Goal: Information Seeking & Learning: Learn about a topic

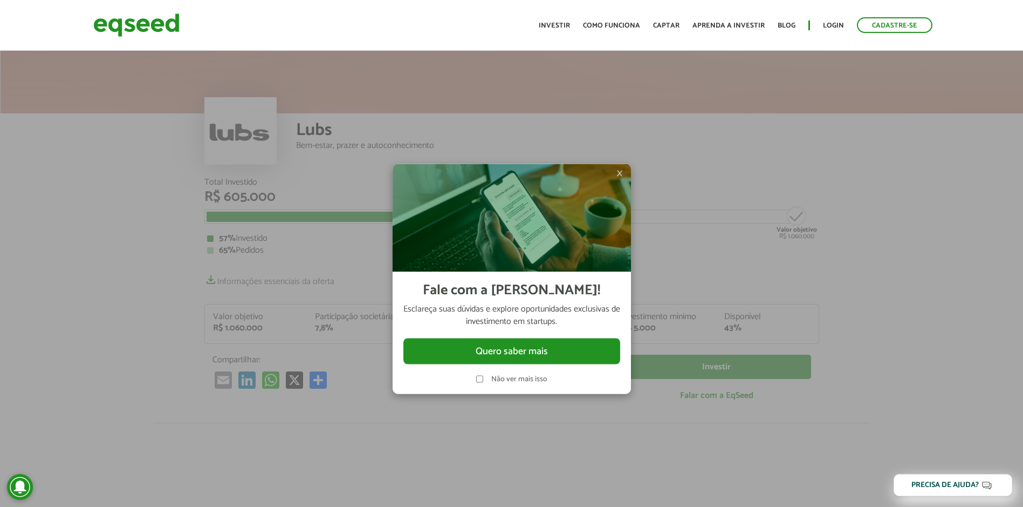
click at [621, 172] on span "×" at bounding box center [620, 172] width 6 height 13
